Goal: Task Accomplishment & Management: Manage account settings

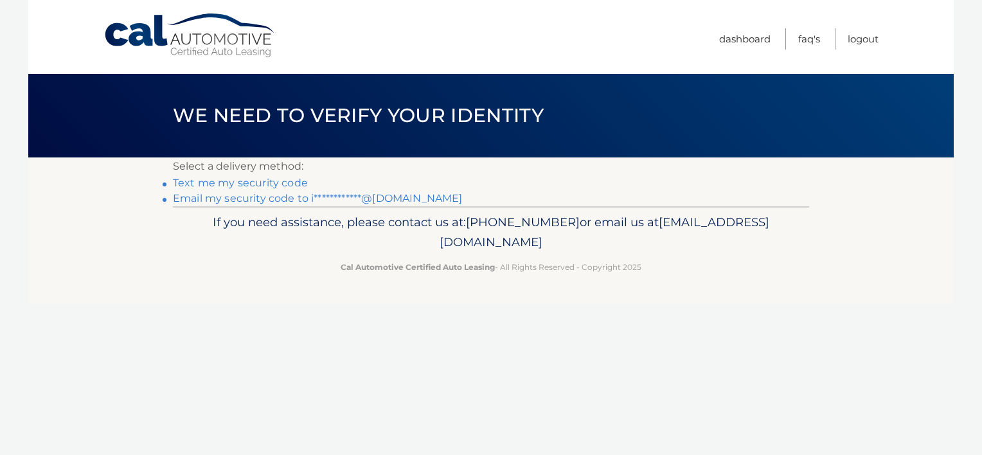
click at [415, 193] on link "**********" at bounding box center [317, 198] width 289 height 12
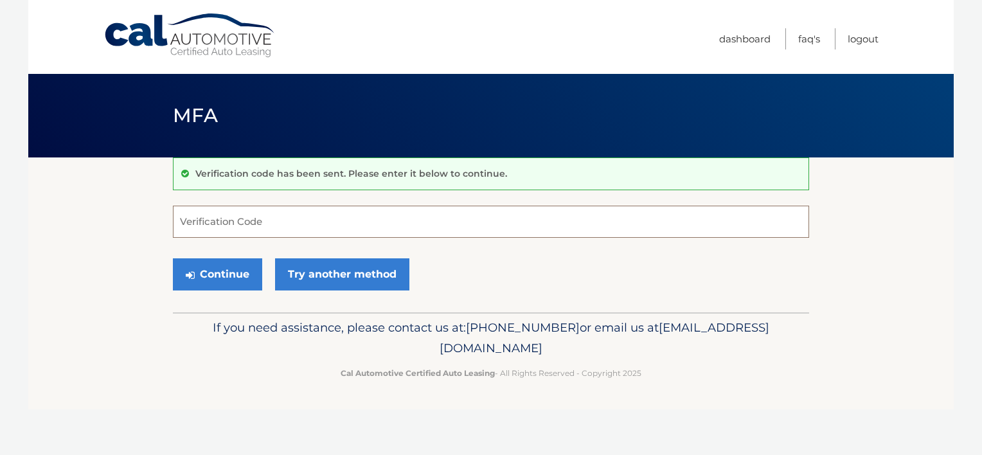
click at [365, 217] on input "Verification Code" at bounding box center [491, 222] width 637 height 32
paste input "448051"
type input "448051"
click at [189, 280] on button "Continue" at bounding box center [217, 274] width 89 height 32
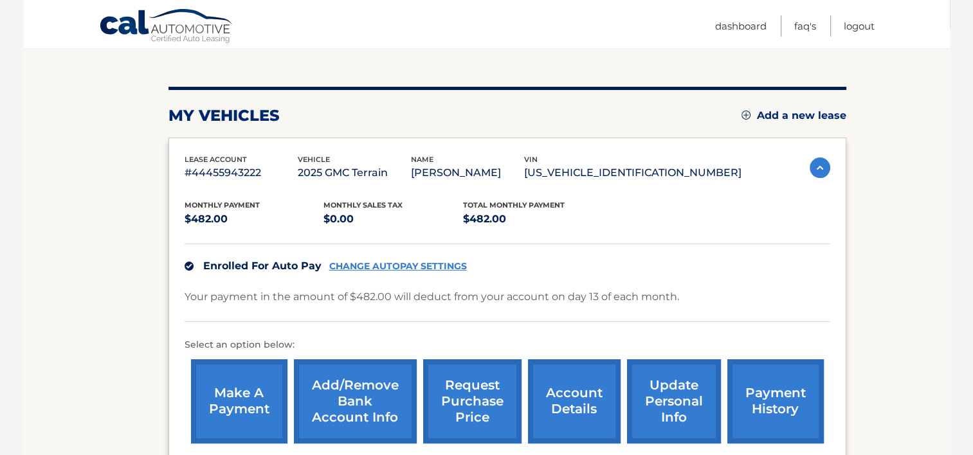
scroll to position [291, 0]
